Goal: Transaction & Acquisition: Purchase product/service

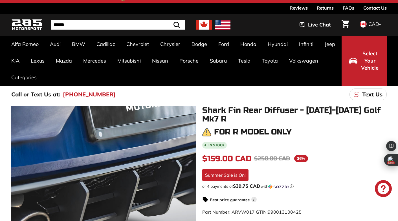
scroll to position [7, 0]
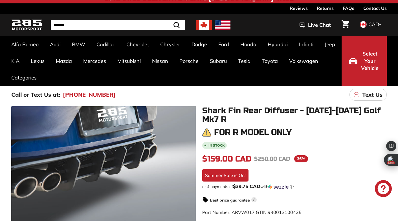
click at [381, 8] on link "Contact Us" at bounding box center [374, 8] width 23 height 10
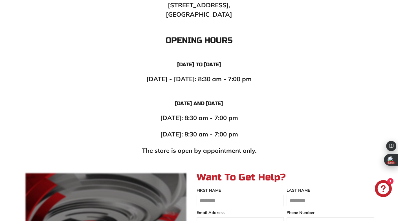
scroll to position [363, 0]
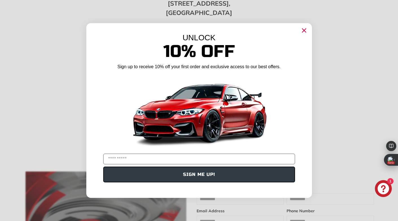
click at [304, 32] on circle "Close dialog" at bounding box center [304, 30] width 8 height 8
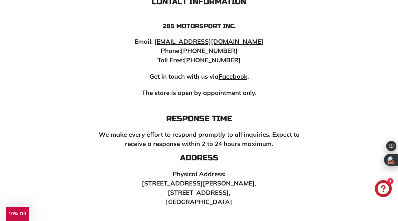
scroll to position [0, 0]
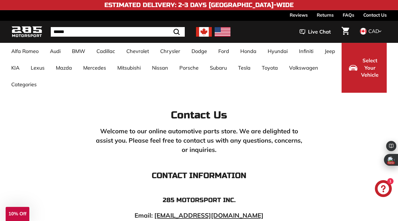
click at [328, 15] on link "Returns" at bounding box center [325, 15] width 17 height 10
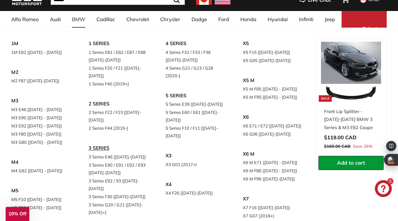
scroll to position [33, 0]
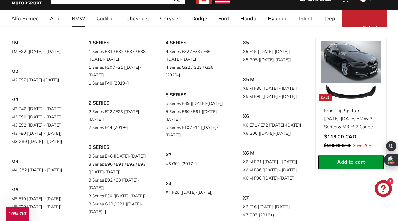
click at [93, 200] on link "3 Series G20 / G21 [[DATE]-[DATE]+]" at bounding box center [119, 208] width 61 height 16
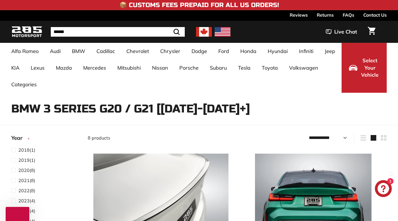
select select "**********"
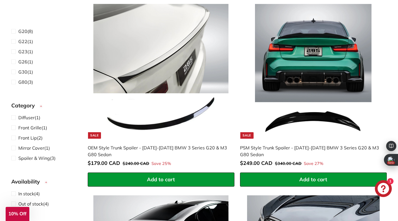
scroll to position [248, 0]
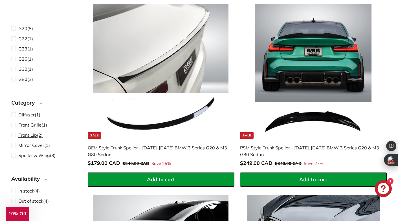
click at [29, 138] on span "Front Lip (2)" at bounding box center [30, 135] width 24 height 7
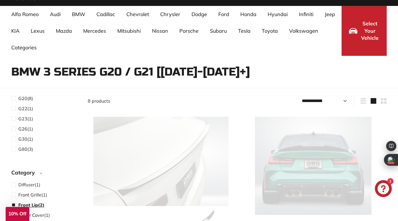
scroll to position [37, 0]
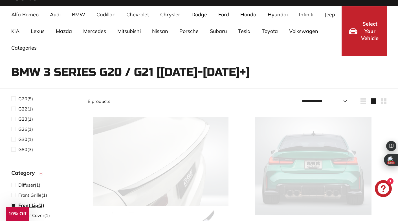
select select "**********"
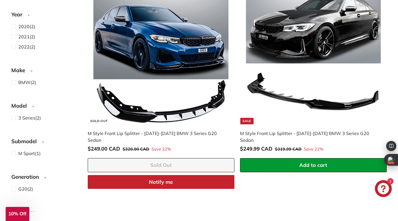
scroll to position [164, 0]
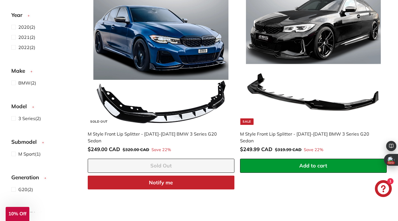
click at [164, 50] on img at bounding box center [160, 57] width 135 height 135
